Goal: Transaction & Acquisition: Purchase product/service

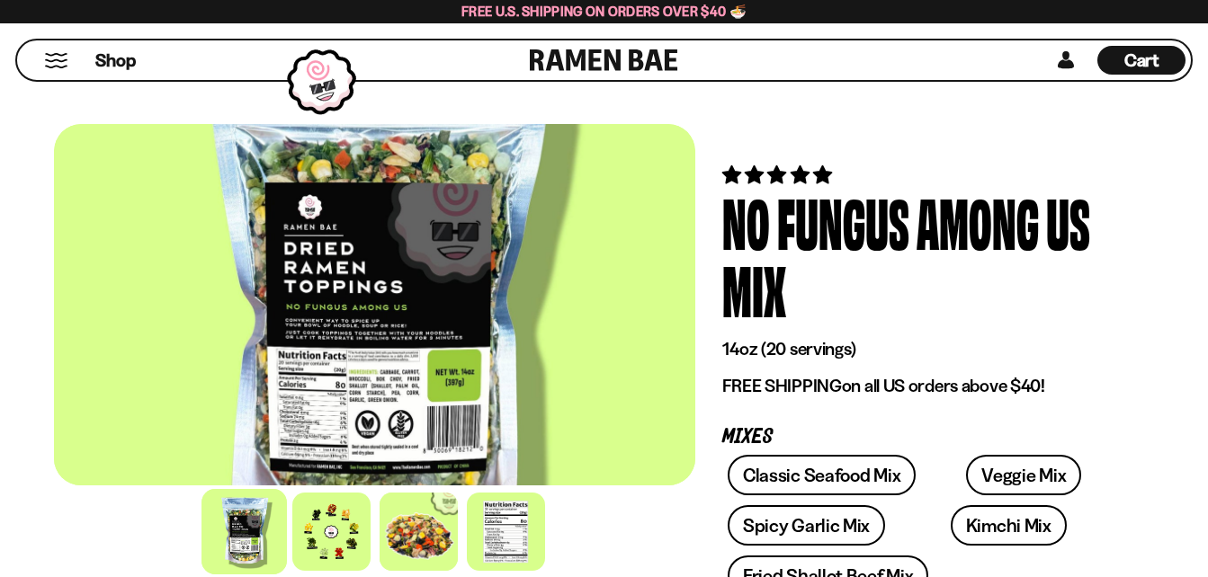
scroll to position [439, 0]
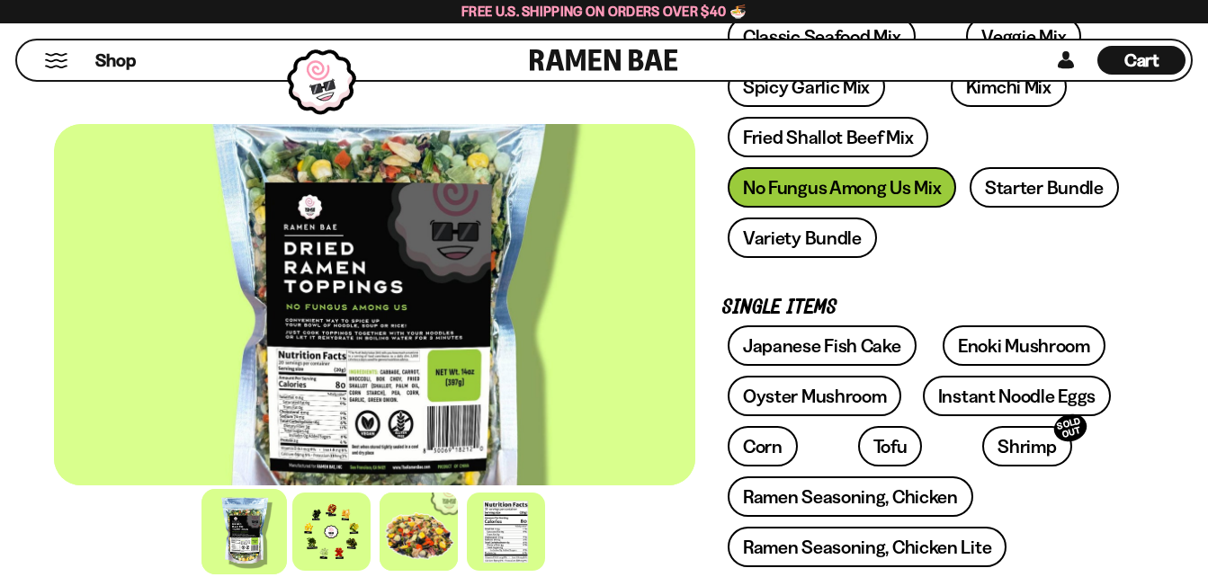
click at [255, 531] on div at bounding box center [243, 531] width 85 height 85
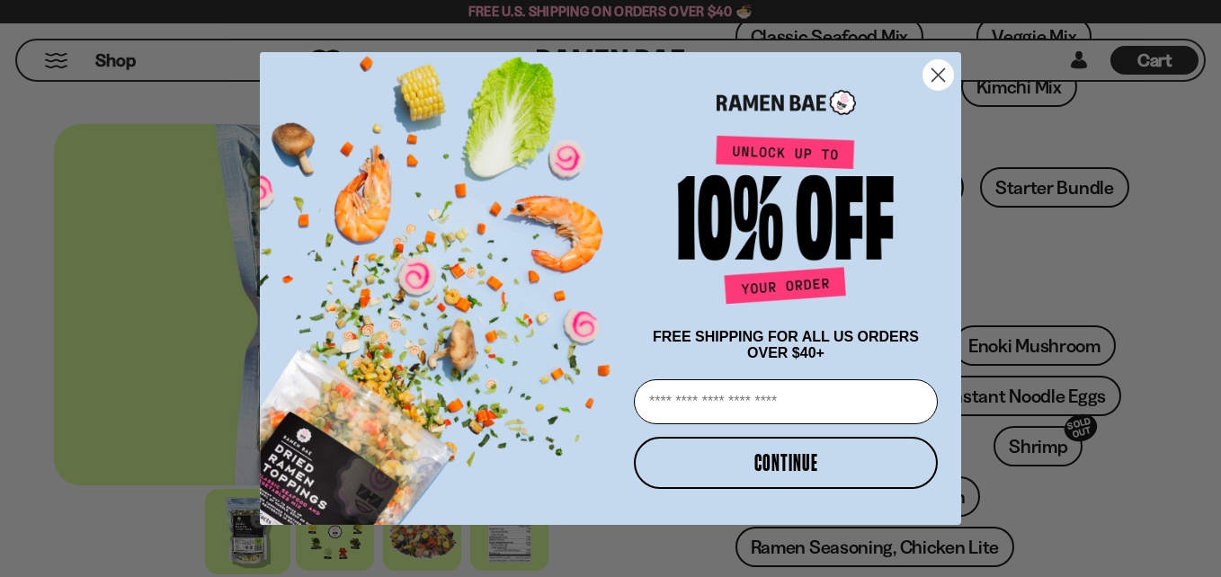
click at [949, 60] on circle "Close dialog" at bounding box center [938, 75] width 30 height 30
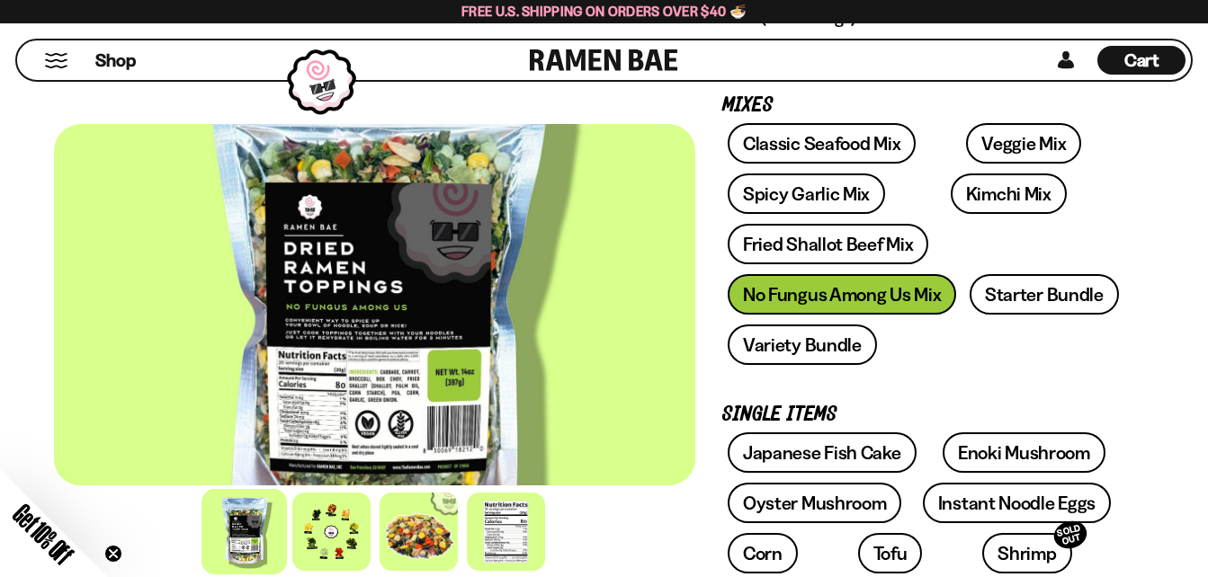
scroll to position [318, 0]
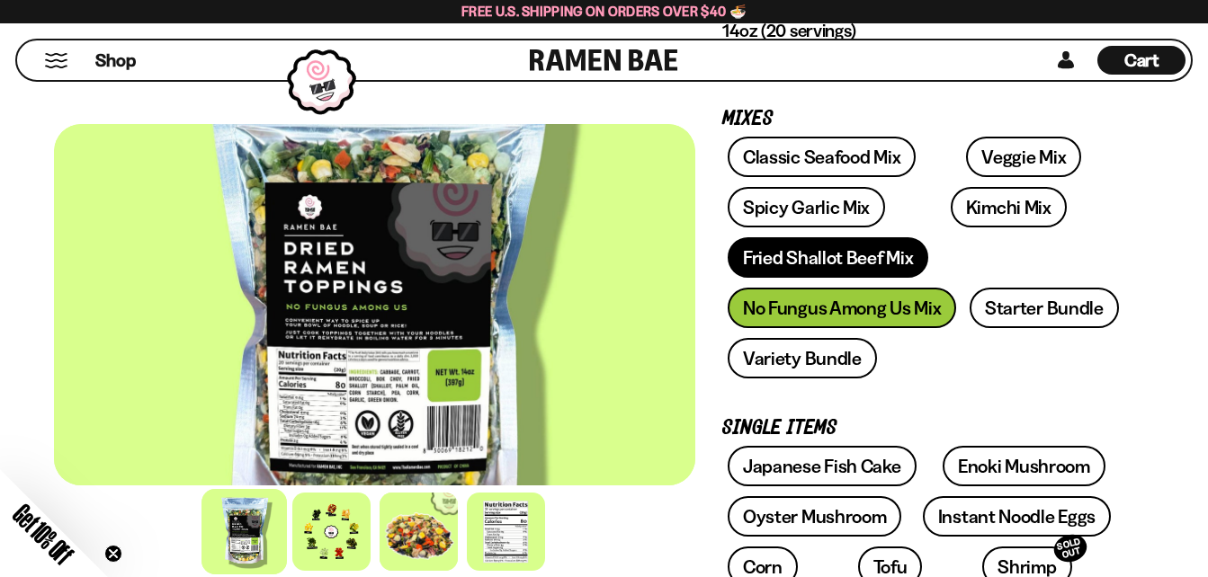
click at [798, 262] on link "Fried Shallot Beef Mix" at bounding box center [827, 257] width 201 height 40
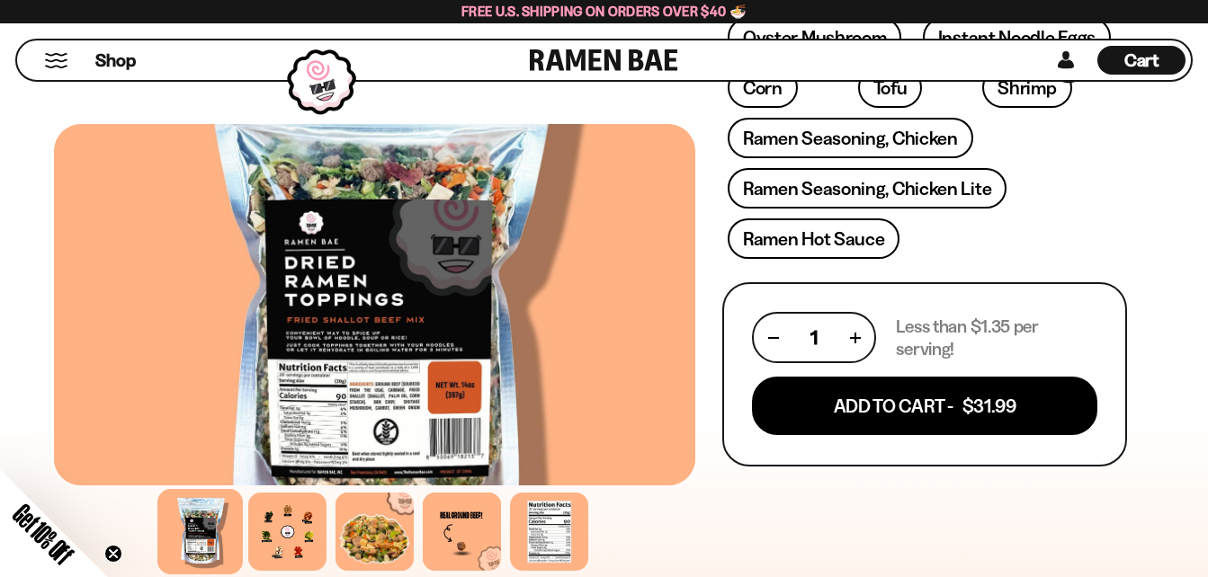
scroll to position [745, 0]
